Goal: Register for event/course

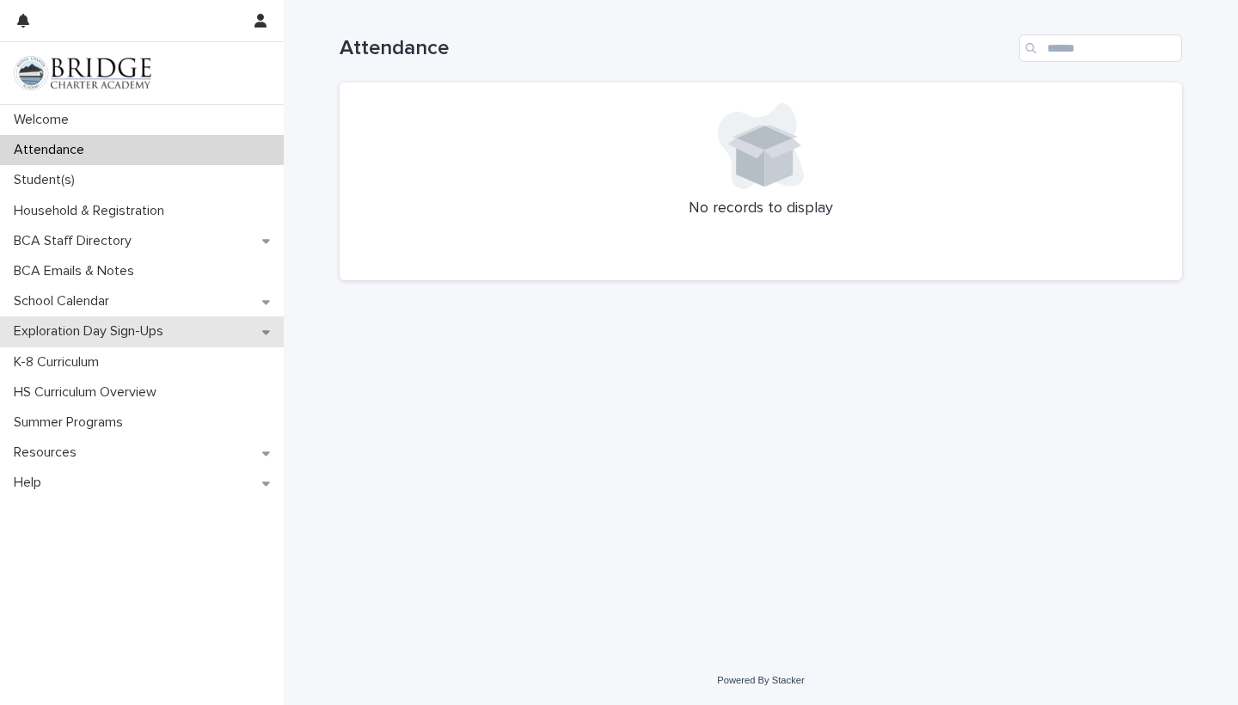
click at [132, 334] on p "Exploration Day Sign-Ups" at bounding box center [92, 331] width 170 height 16
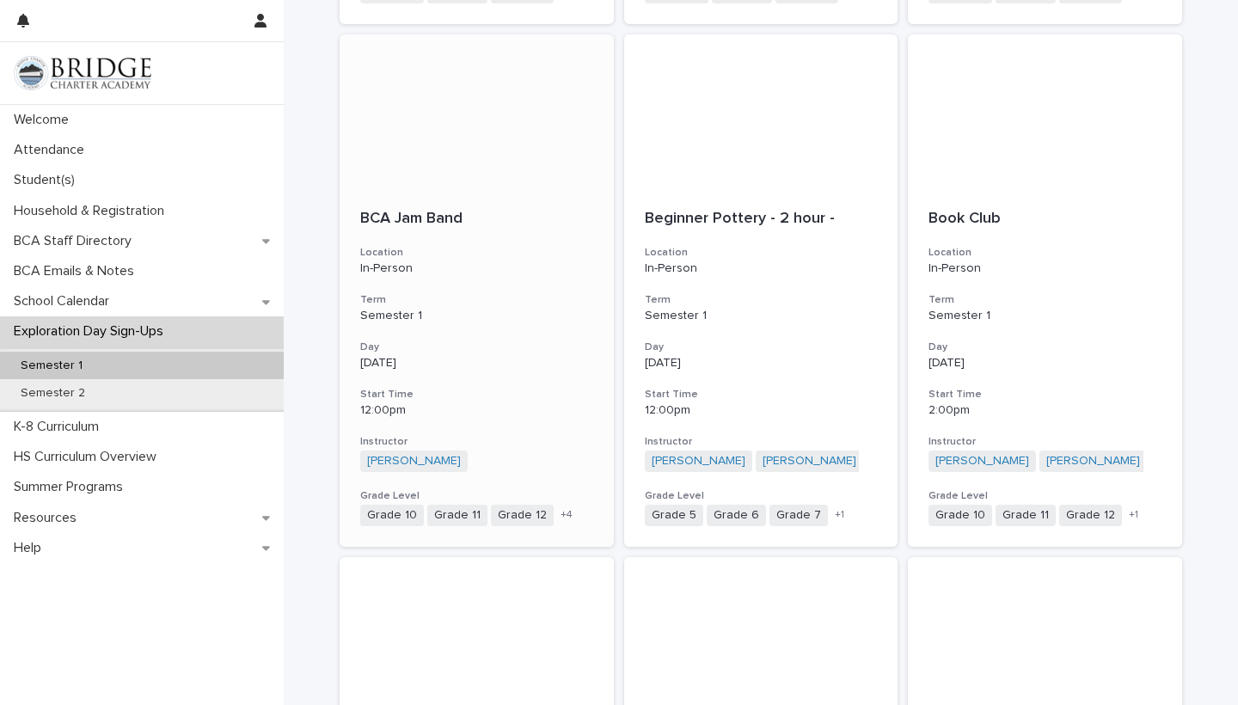
scroll to position [790, 0]
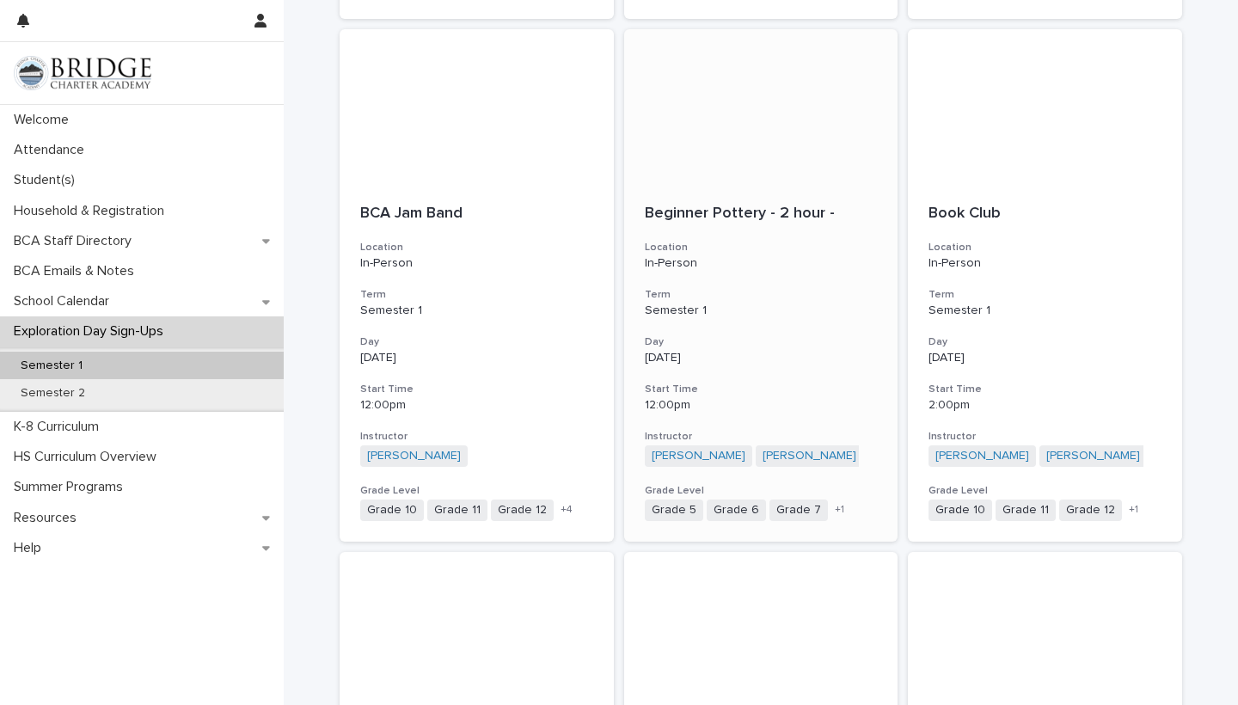
click at [776, 347] on div "[DATE]" at bounding box center [761, 356] width 233 height 18
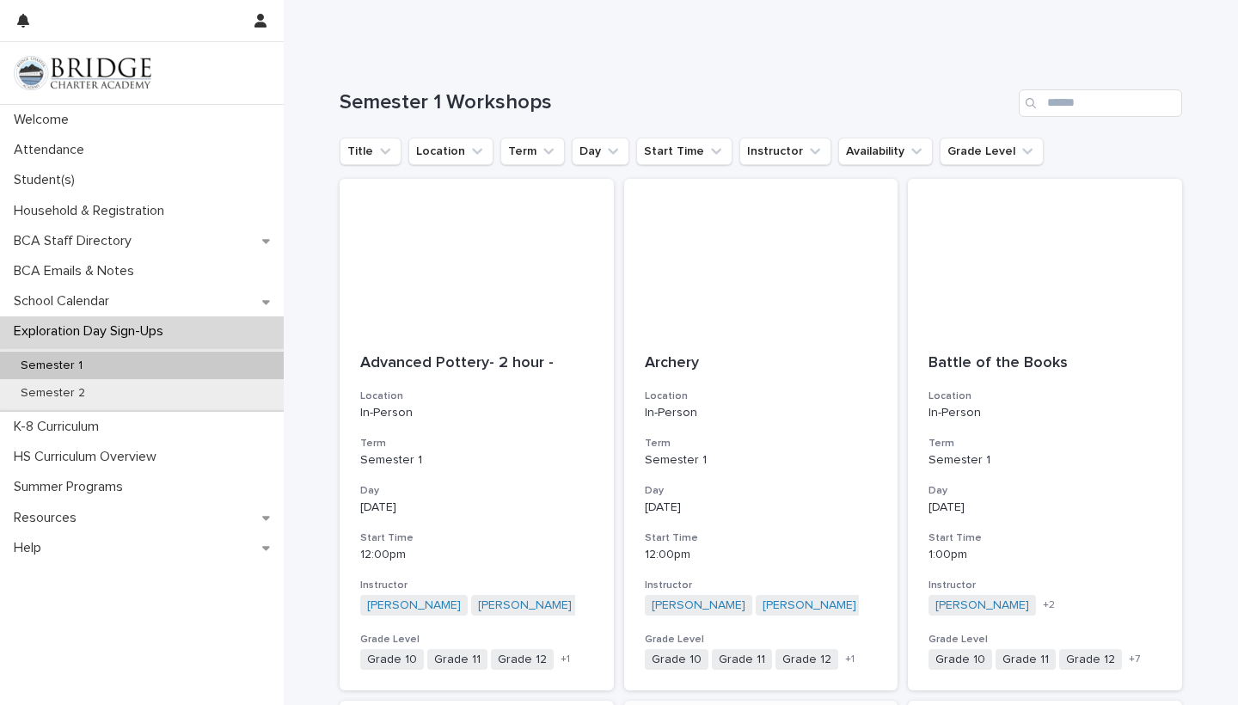
scroll to position [92, 0]
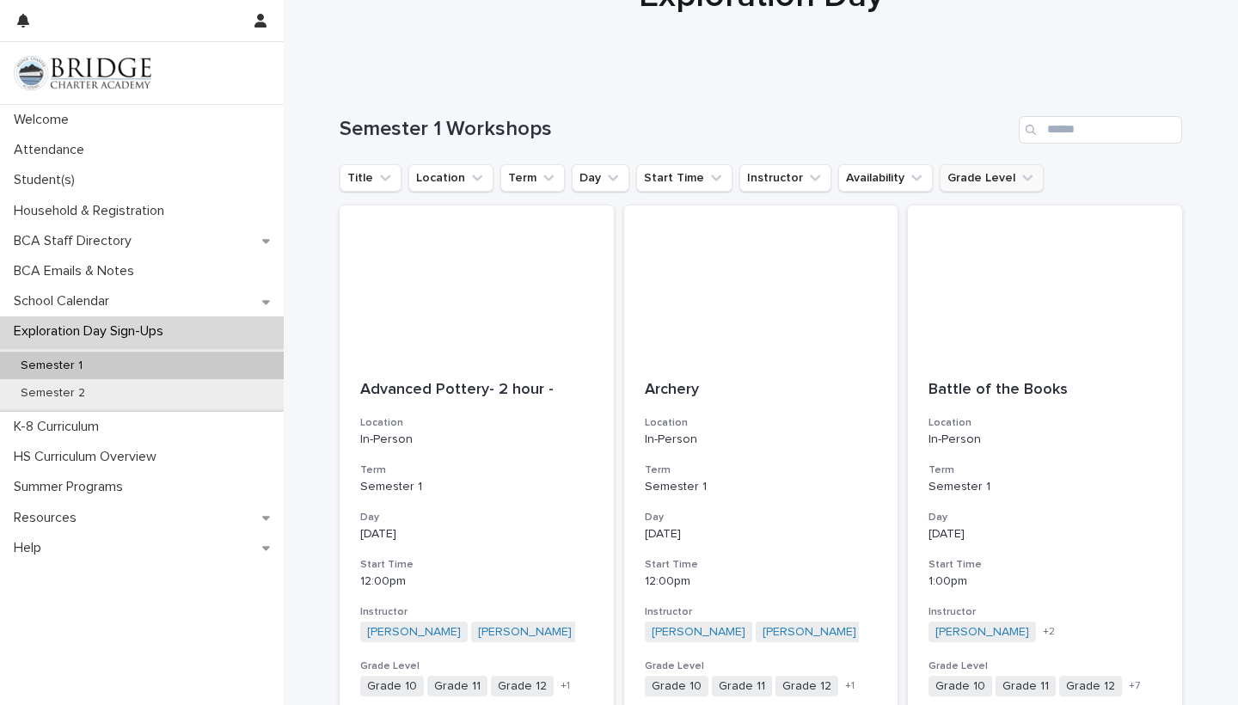
click at [1022, 178] on icon "Grade Level" at bounding box center [1027, 178] width 10 height 6
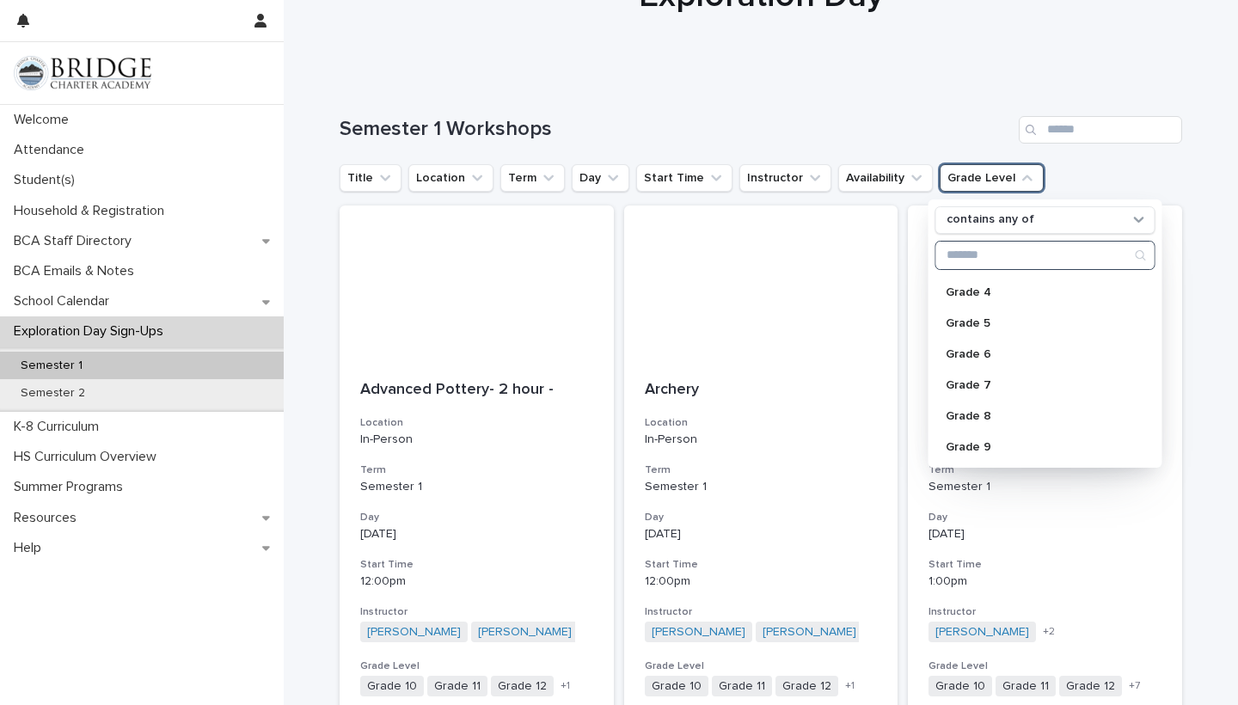
scroll to position [154, 0]
click at [976, 411] on p "Grade 9" at bounding box center [1037, 414] width 182 height 12
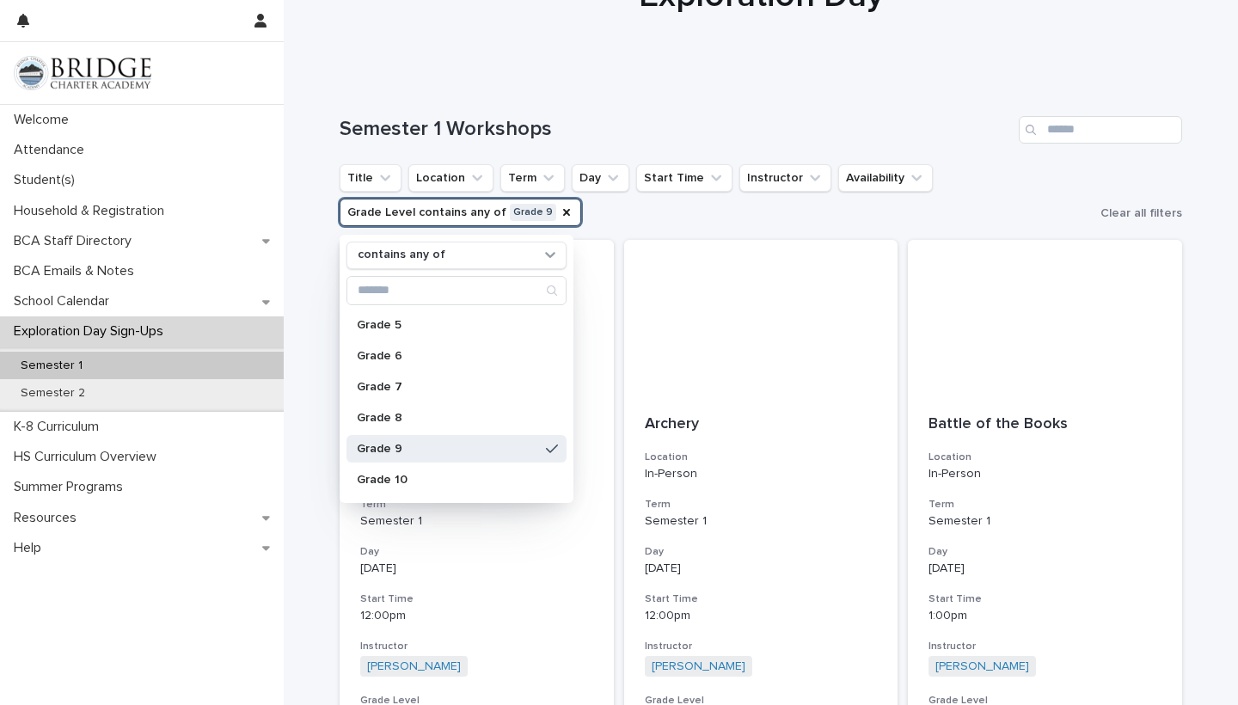
click at [967, 157] on div "Semester 1 Workshops" at bounding box center [761, 123] width 843 height 83
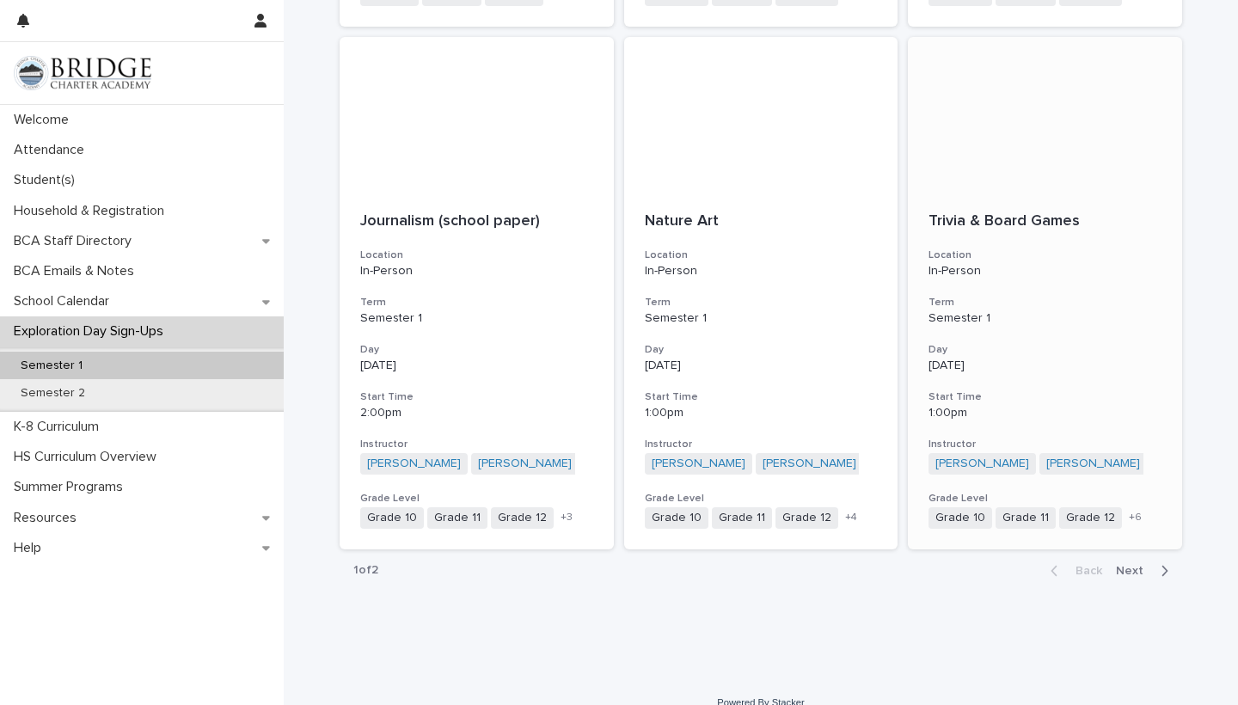
scroll to position [1880, 0]
click at [1132, 566] on span "Next" at bounding box center [1135, 572] width 38 height 12
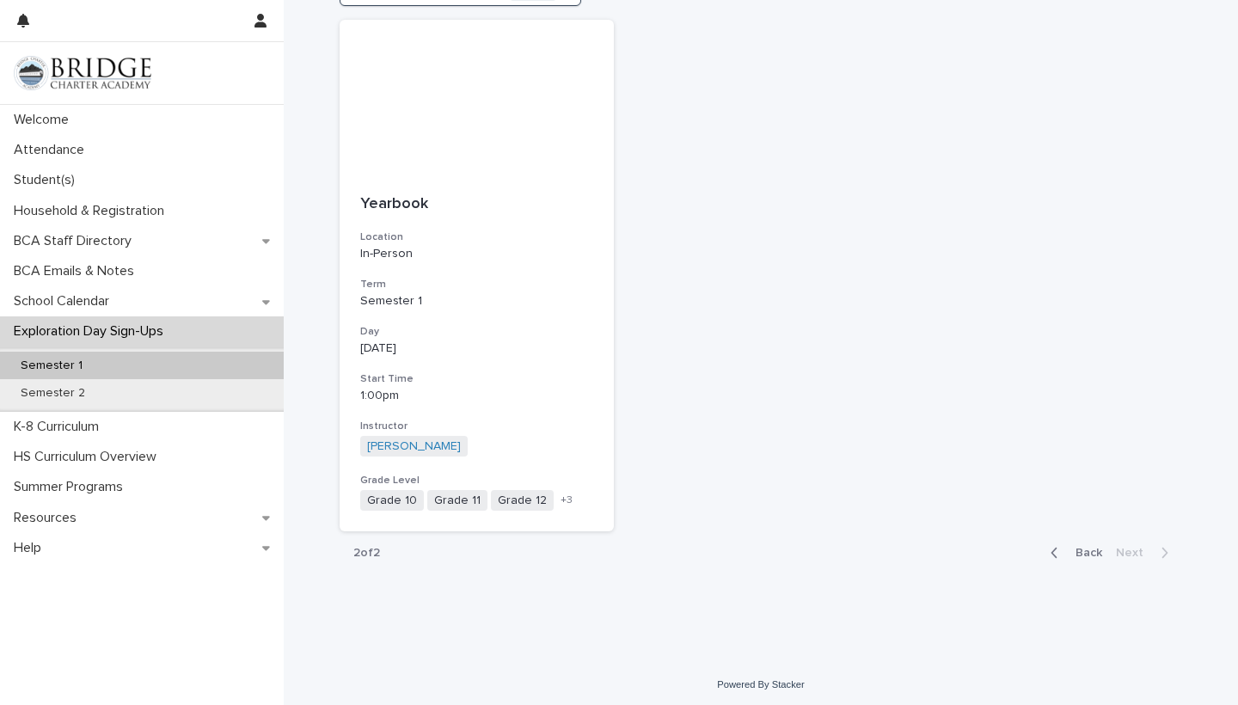
scroll to position [311, 0]
click at [1085, 548] on span "Back" at bounding box center [1083, 554] width 37 height 12
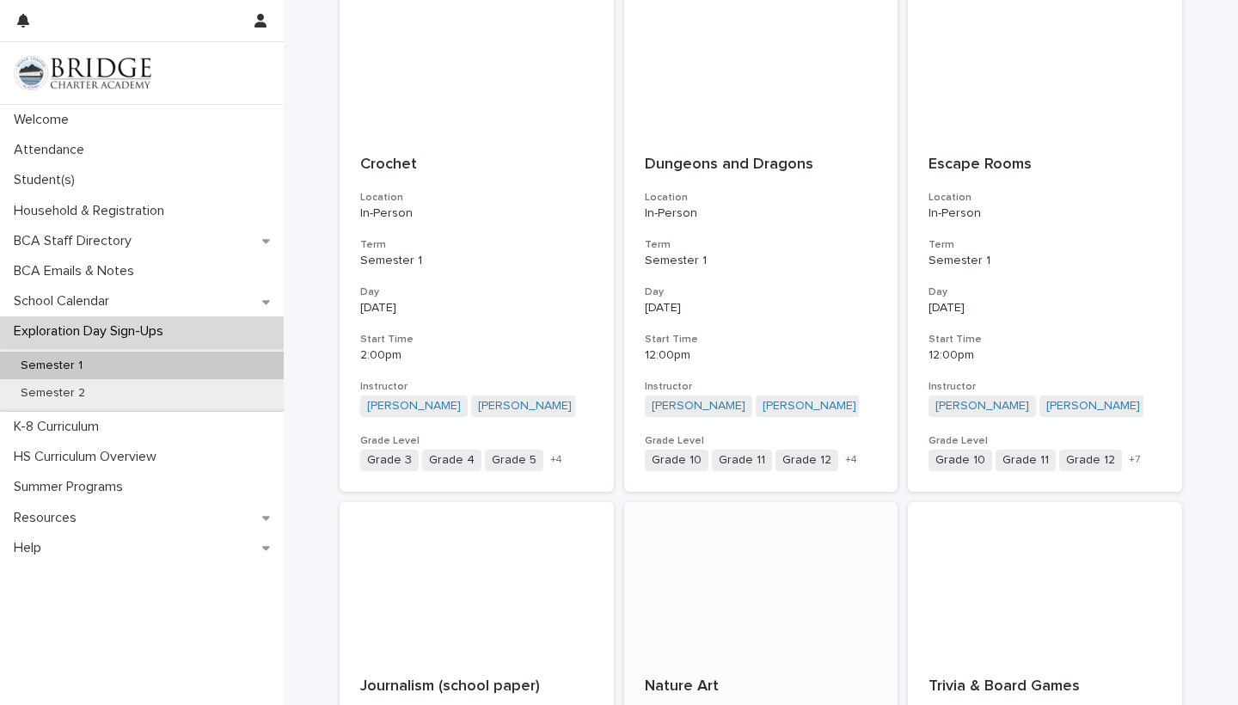
scroll to position [1406, 0]
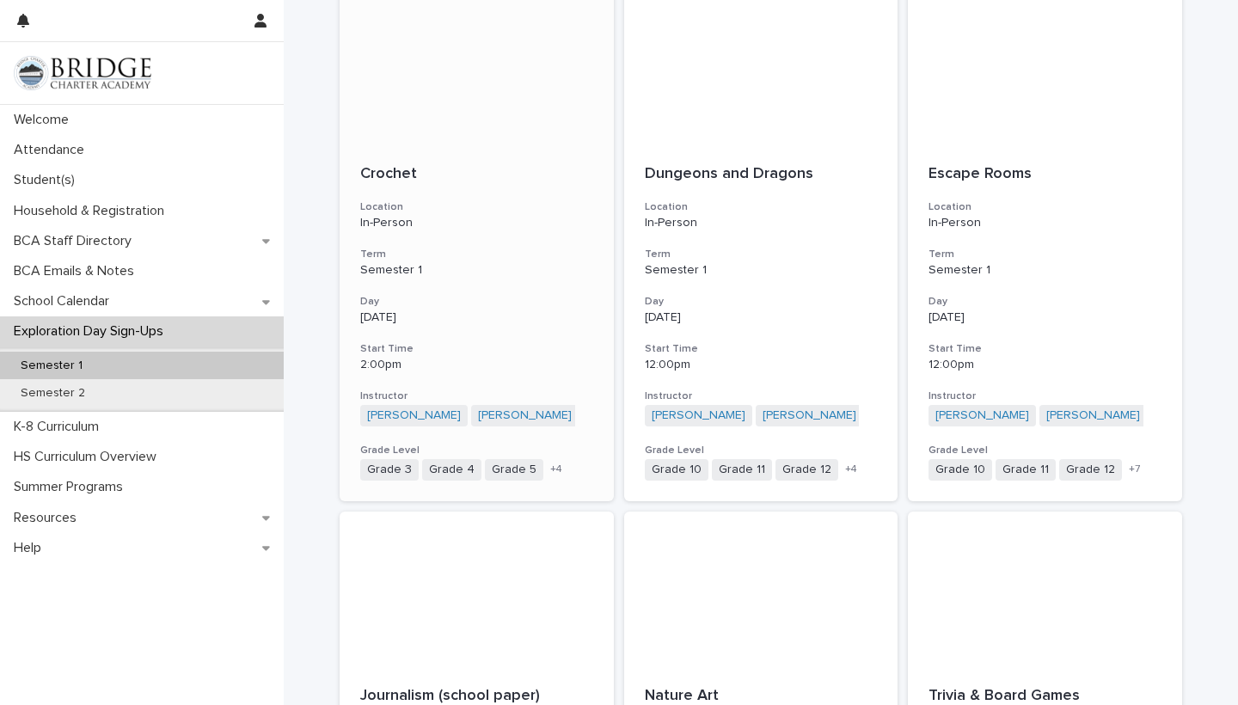
click at [470, 310] on p "Monday" at bounding box center [476, 317] width 233 height 15
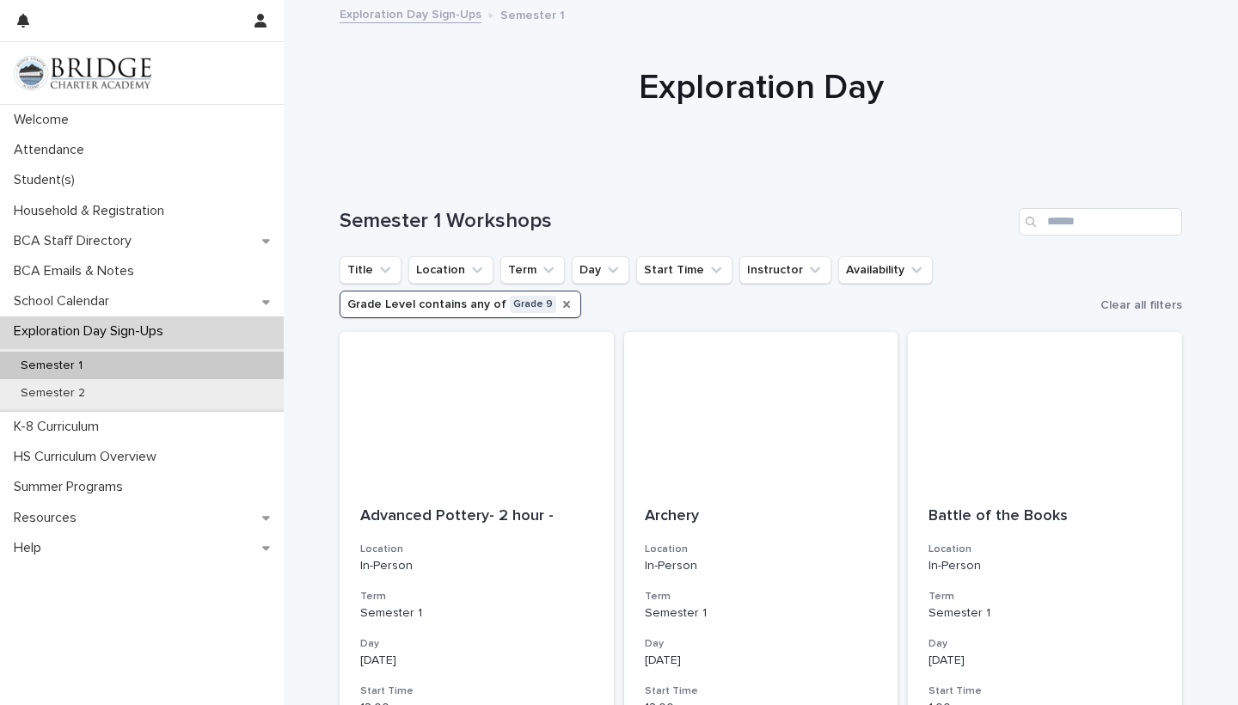
click at [563, 304] on icon "Grade Level" at bounding box center [566, 304] width 7 height 7
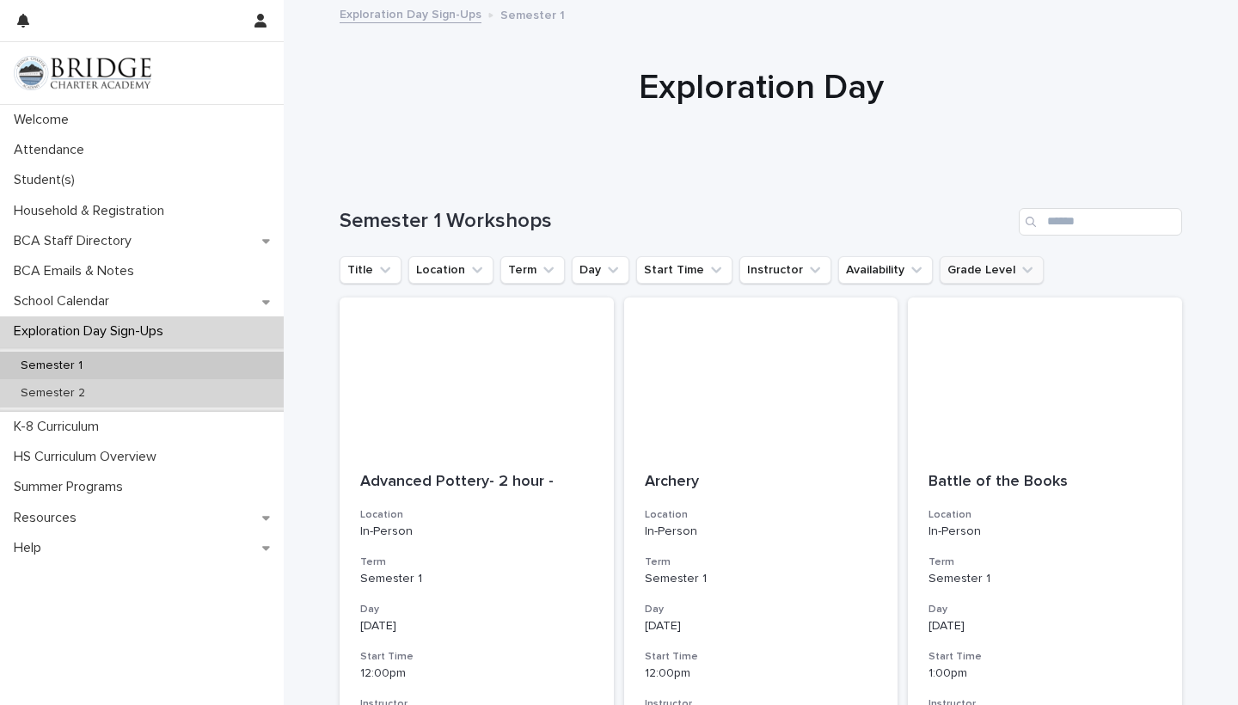
click at [110, 394] on div "Semester 2" at bounding box center [142, 393] width 284 height 28
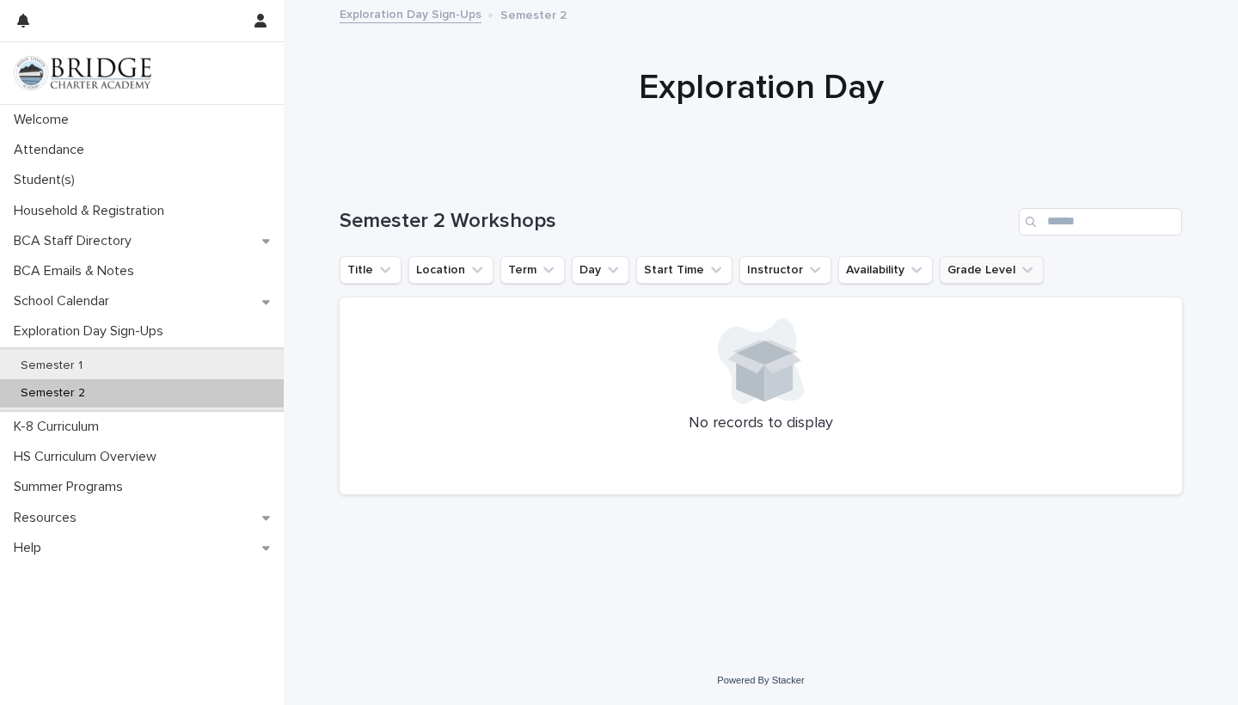
click at [993, 267] on button "Grade Level" at bounding box center [992, 270] width 104 height 28
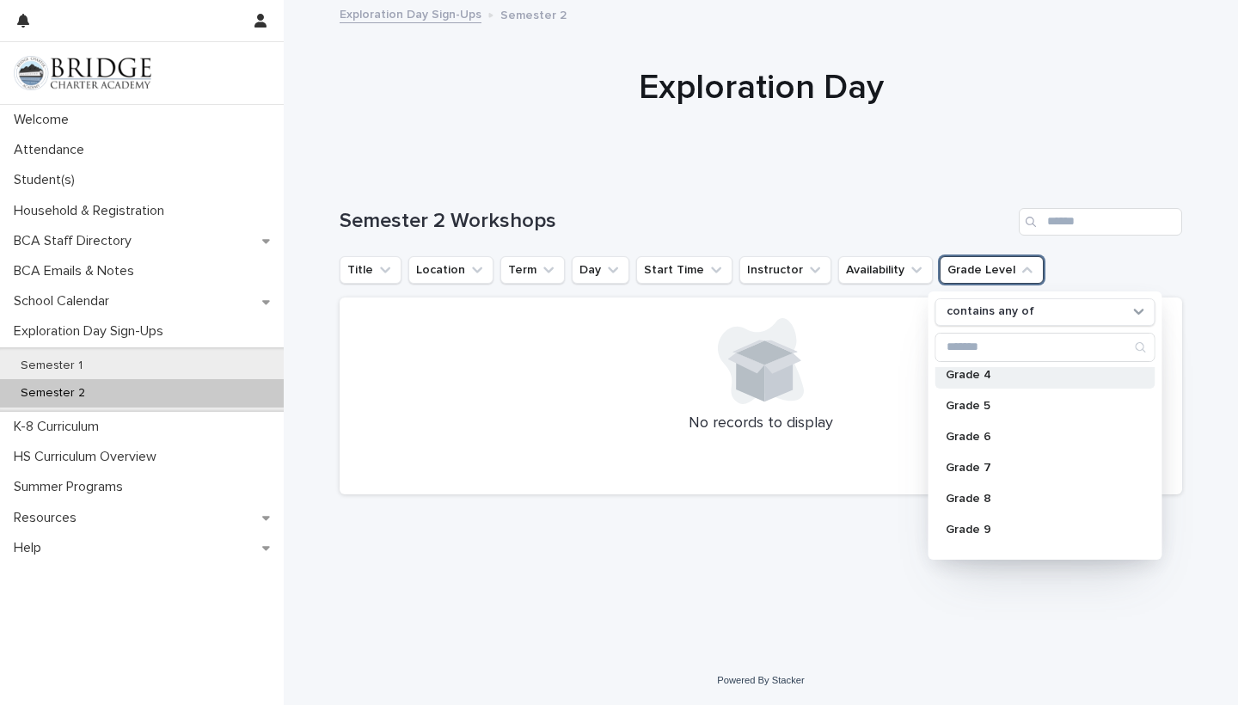
scroll to position [138, 0]
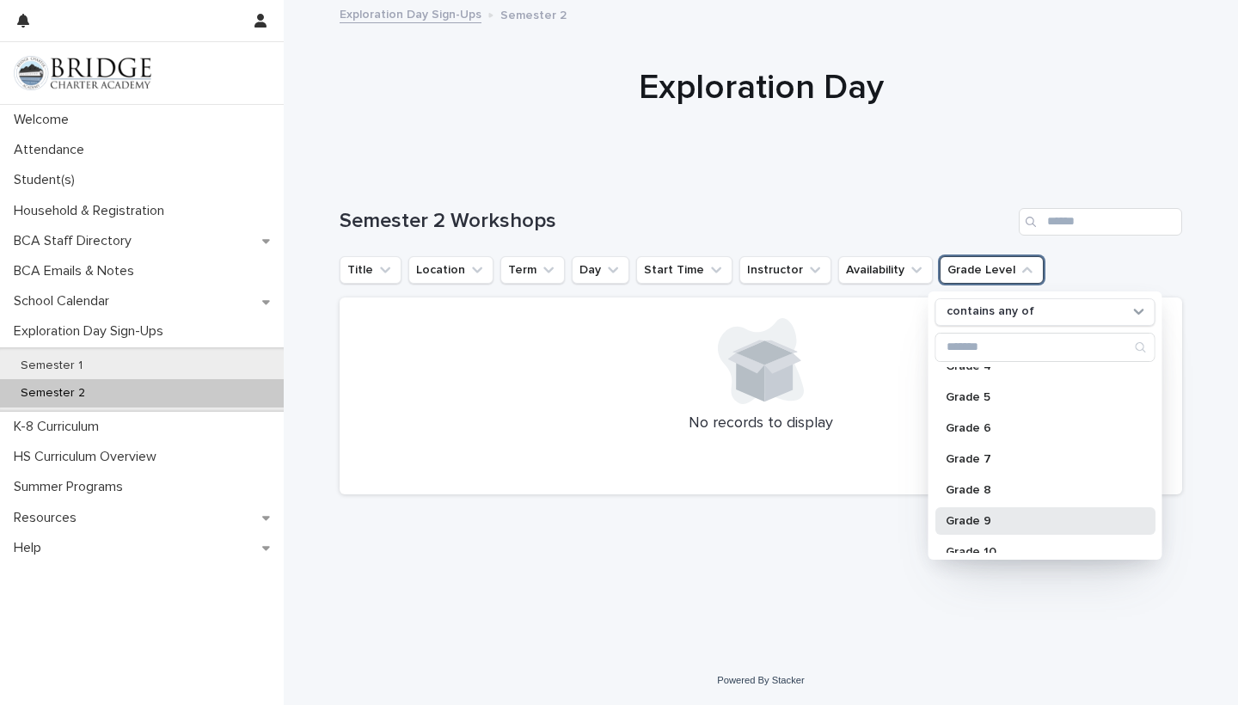
click at [985, 517] on p "Grade 9" at bounding box center [1037, 521] width 182 height 12
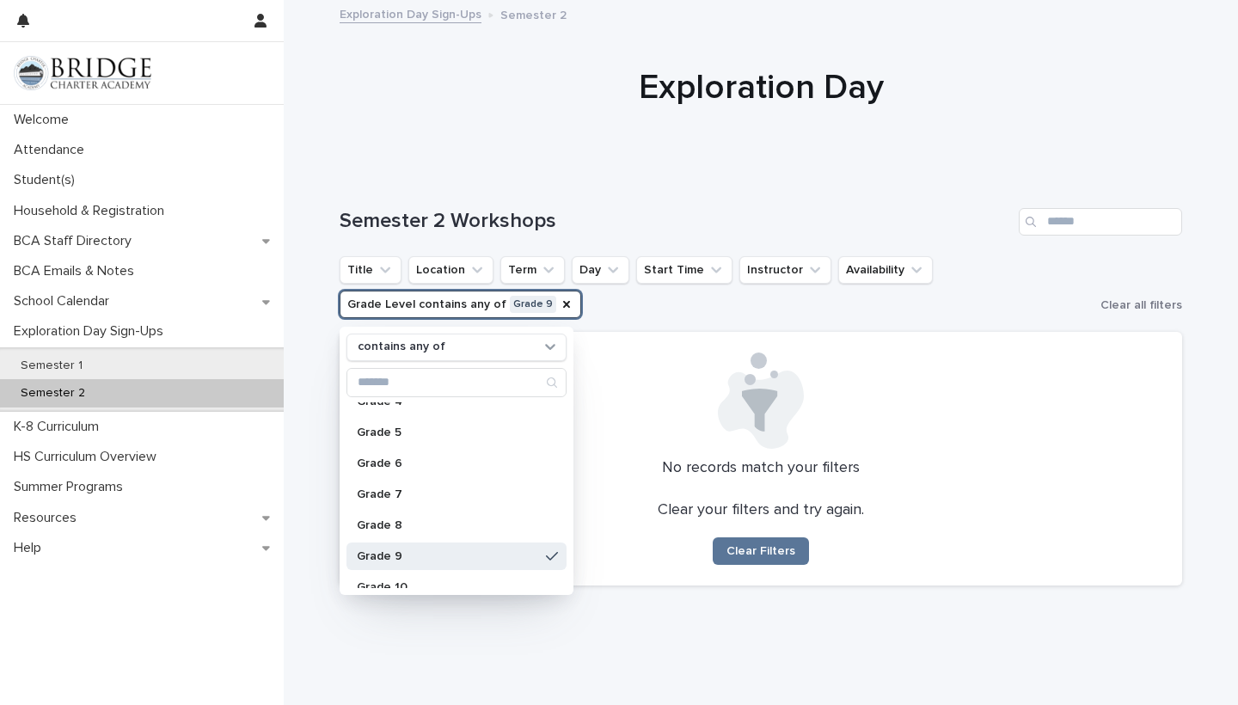
click at [903, 197] on div "Semester 2 Workshops" at bounding box center [761, 215] width 843 height 83
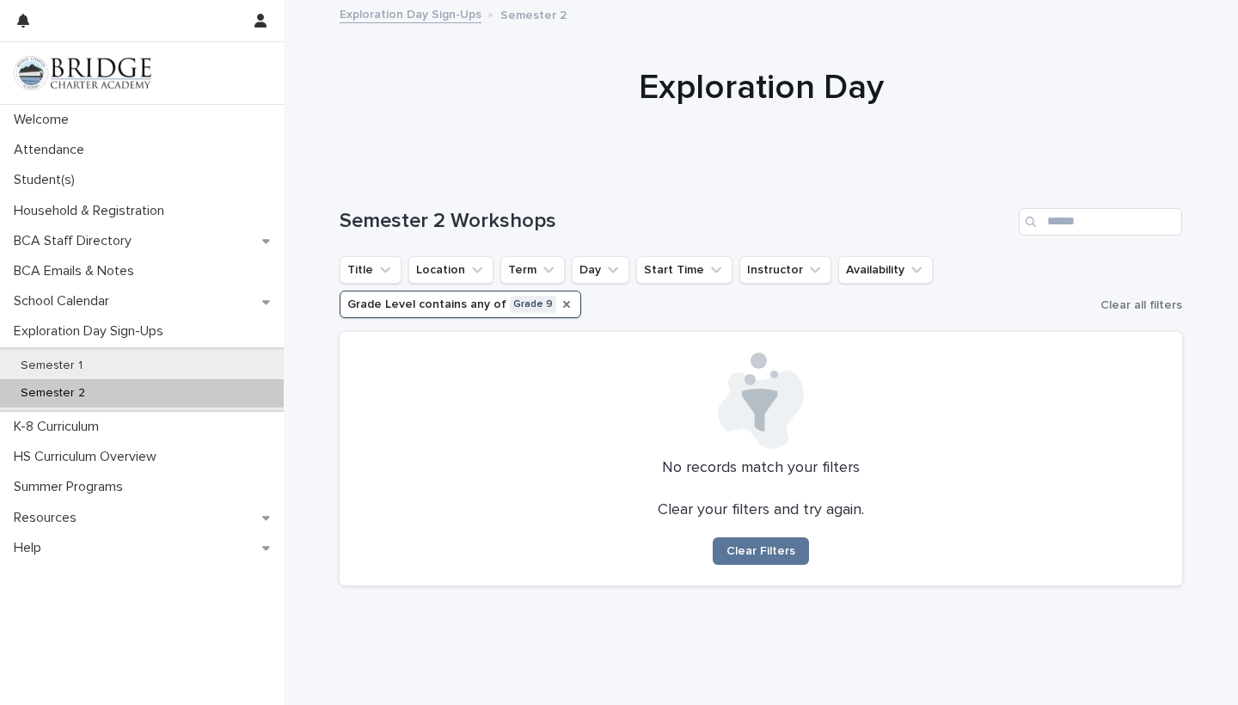
click at [563, 303] on icon "Grade Level" at bounding box center [566, 304] width 7 height 7
